Goal: Transaction & Acquisition: Purchase product/service

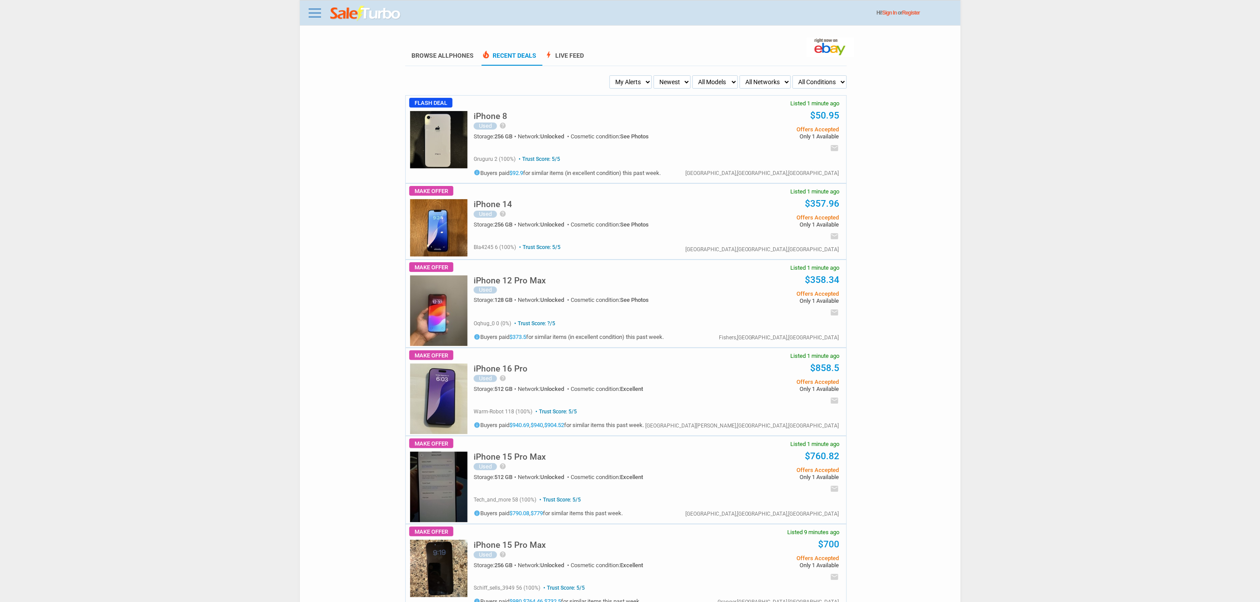
click at [673, 80] on select "Newest Oldest Sold Fastest Savvy Buyers Price (Low - High) Price (High - Low)" at bounding box center [672, 81] width 37 height 13
click at [624, 84] on select "My Alerts All Deals BIN Only w/ Offers Only" at bounding box center [630, 81] width 42 height 13
select select "flash_bin"
click at [612, 75] on select "My Alerts All Deals BIN Only w/ Offers Only" at bounding box center [630, 81] width 42 height 13
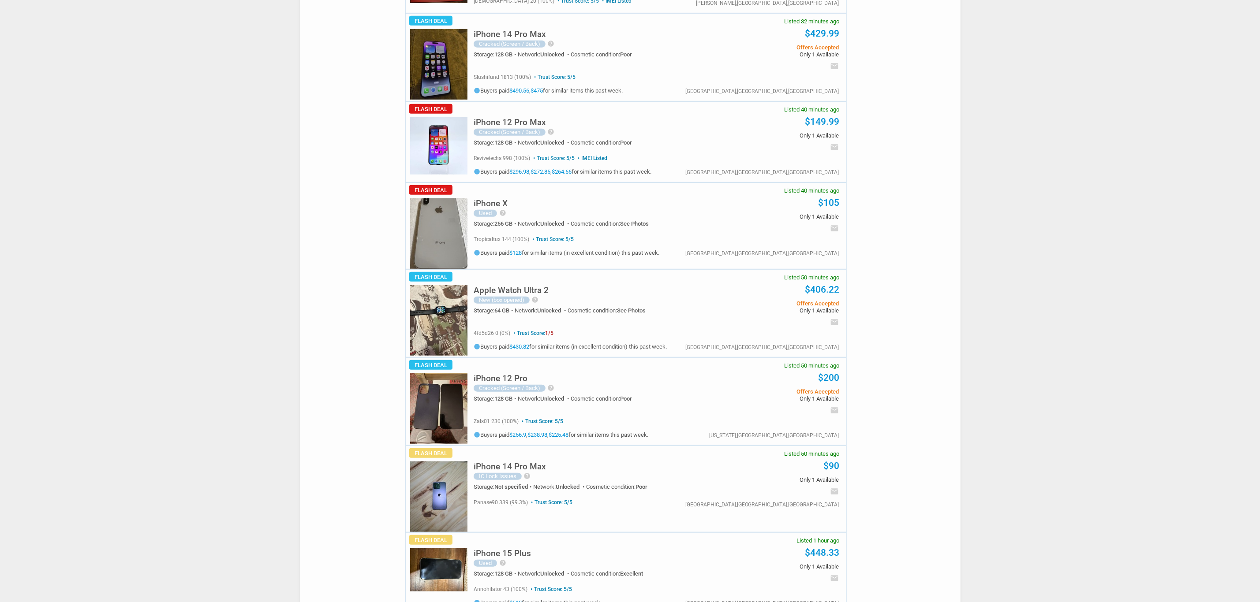
scroll to position [529, 0]
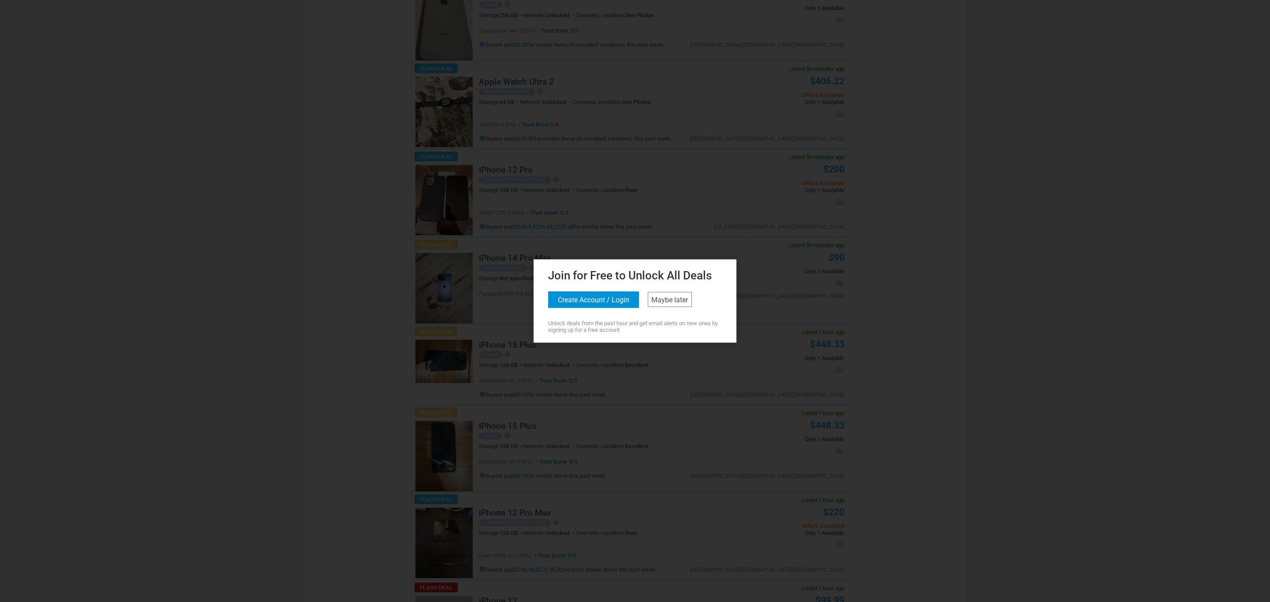
click at [661, 290] on div "Join for Free to Unlock All Deals Create Account / Login Maybe later Unlock dea…" at bounding box center [635, 299] width 198 height 67
click at [663, 299] on link "Maybe later" at bounding box center [670, 299] width 44 height 15
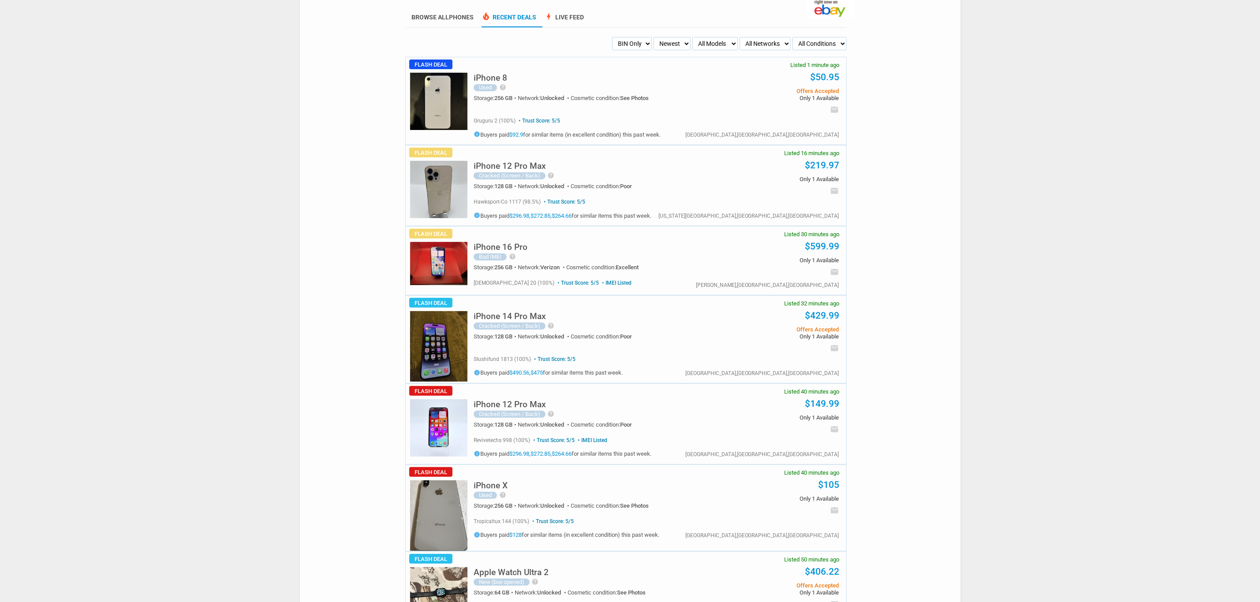
scroll to position [0, 0]
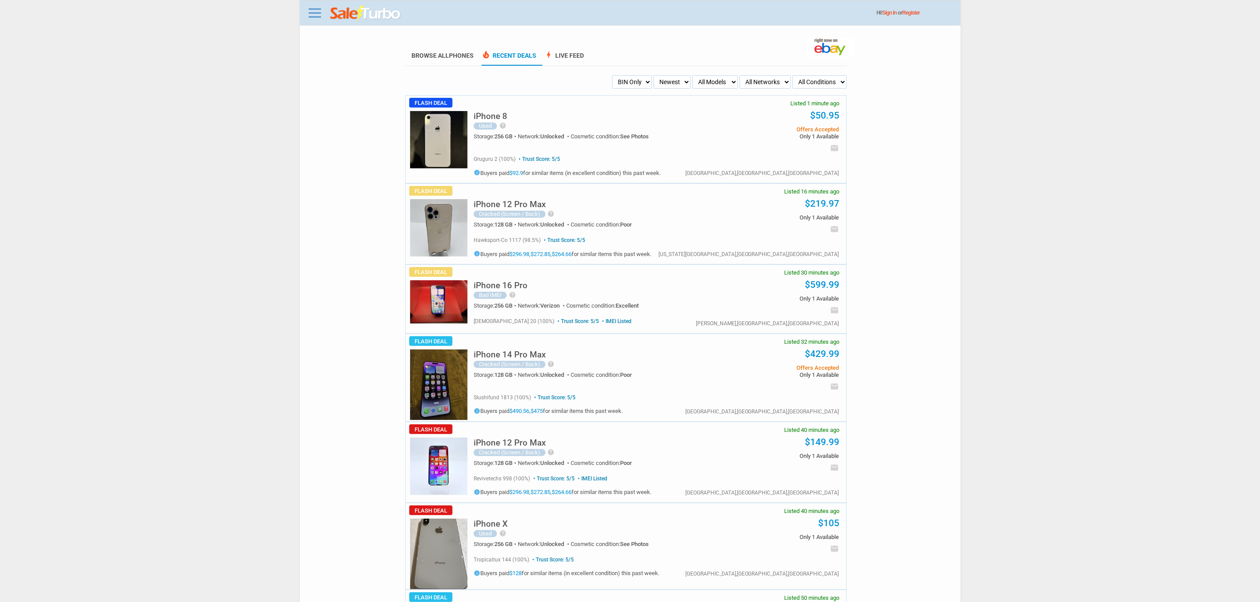
click at [519, 352] on h5 "iPhone 14 Pro Max" at bounding box center [510, 355] width 72 height 8
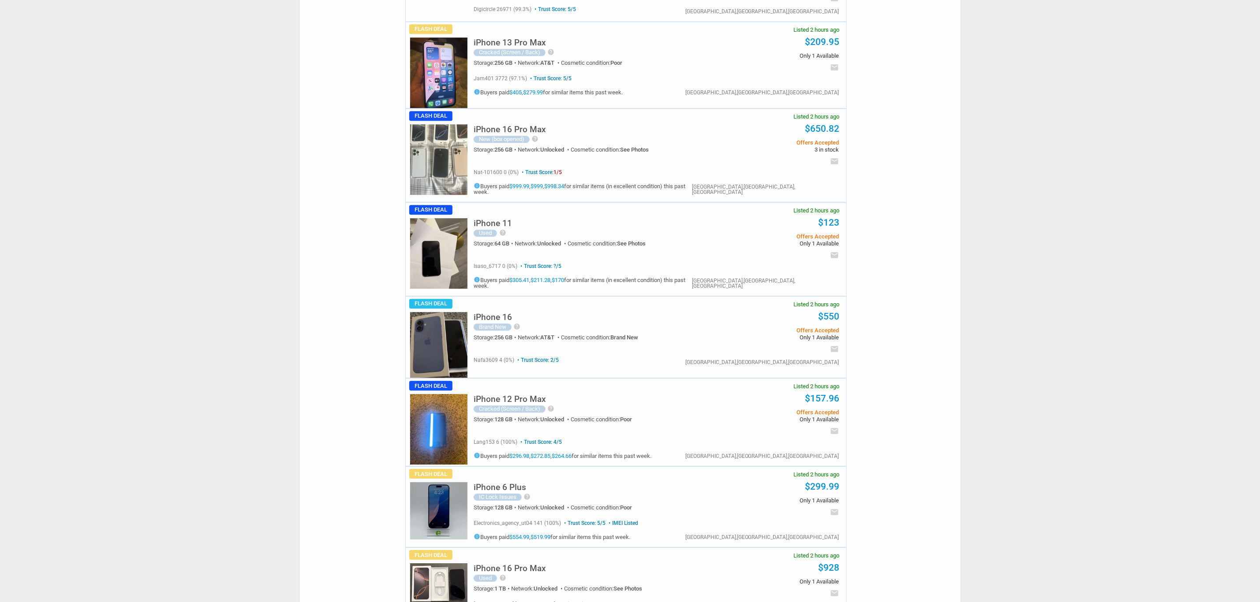
scroll to position [1455, 0]
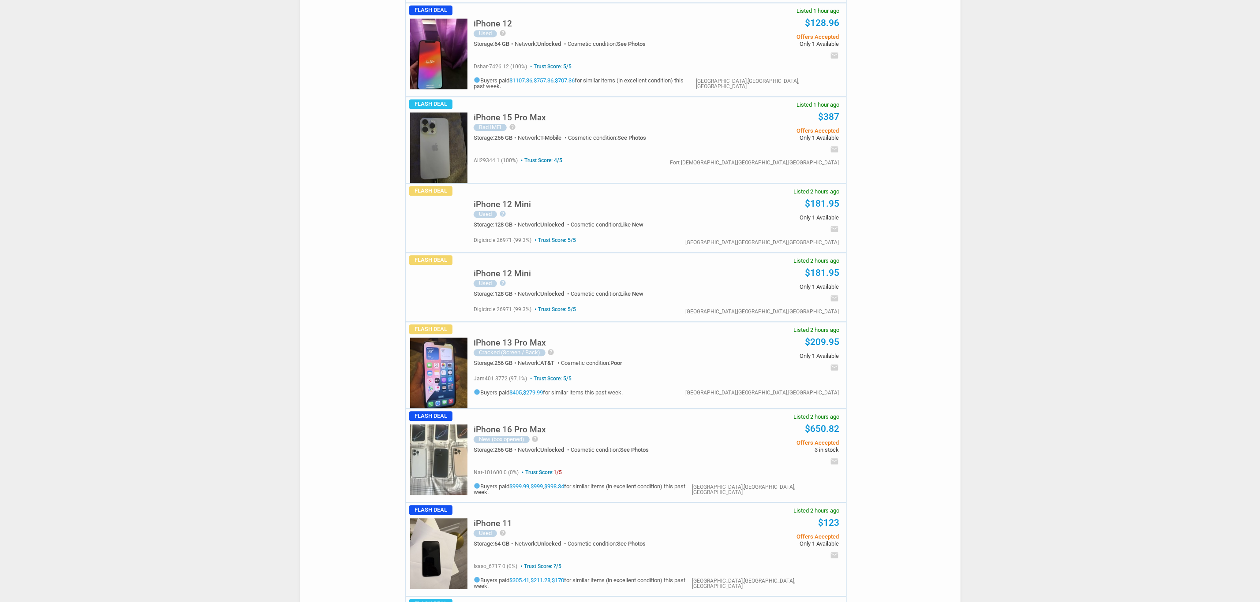
click at [516, 339] on h5 "iPhone 13 Pro Max" at bounding box center [510, 343] width 72 height 8
